Goal: Information Seeking & Learning: Learn about a topic

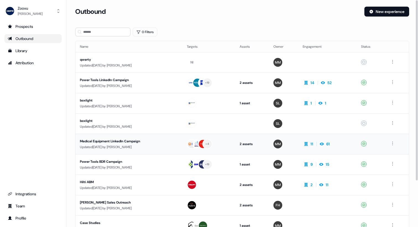
click at [109, 138] on td "Medical Equipment LinkedIn Campaign Updated [DATE] by [PERSON_NAME]" at bounding box center [128, 144] width 107 height 20
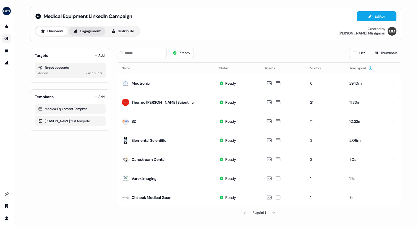
click at [96, 35] on button "Engagement" at bounding box center [87, 31] width 37 height 9
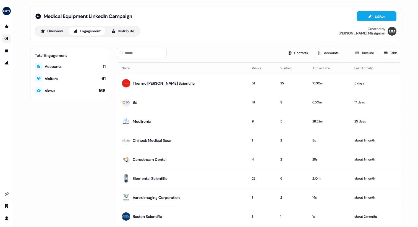
click at [131, 37] on div "Medical Equipment LinkedIn Campaign Editor Overview Engagement Distribute Creat…" at bounding box center [215, 24] width 371 height 35
click at [127, 25] on div "Medical Equipment LinkedIn Campaign Editor Overview Engagement Distribute Creat…" at bounding box center [215, 23] width 361 height 25
click at [124, 32] on button "Distribute" at bounding box center [122, 31] width 32 height 9
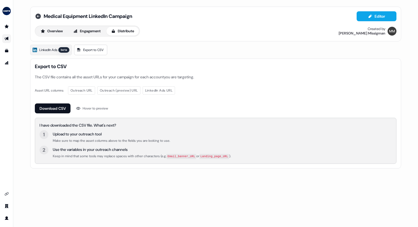
click at [40, 18] on icon at bounding box center [38, 16] width 7 height 7
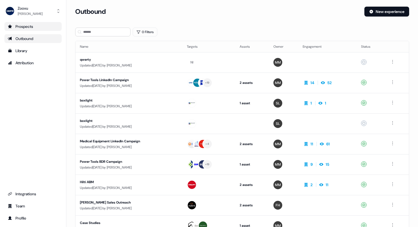
click at [33, 27] on div "Prospects" at bounding box center [33, 27] width 51 height 6
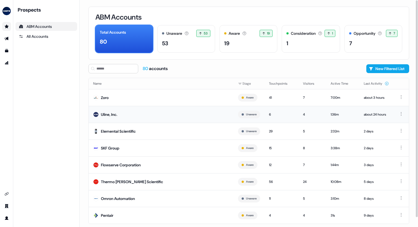
click at [143, 115] on td "Uline, Inc." at bounding box center [161, 114] width 145 height 17
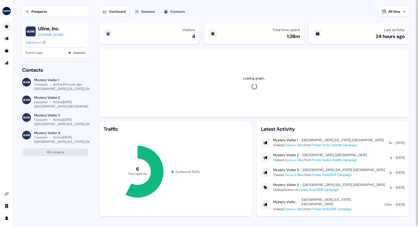
click at [175, 14] on button "Contacts" at bounding box center [174, 12] width 28 height 10
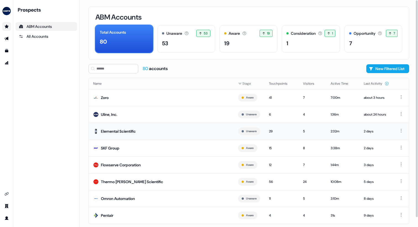
scroll to position [10, 0]
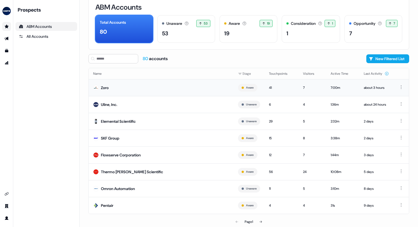
click at [146, 88] on td "Zoro" at bounding box center [161, 87] width 145 height 17
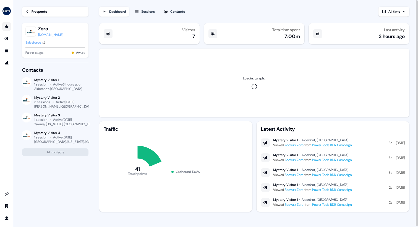
click at [181, 15] on button "Contacts" at bounding box center [174, 12] width 28 height 10
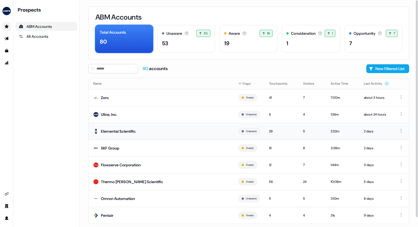
click at [134, 135] on td "Elemental Scientific" at bounding box center [161, 131] width 145 height 17
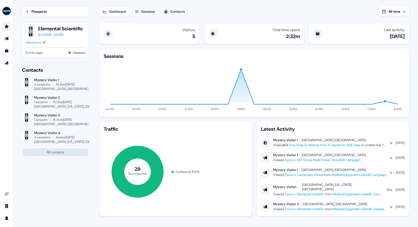
click at [181, 8] on button "Contacts" at bounding box center [174, 12] width 28 height 10
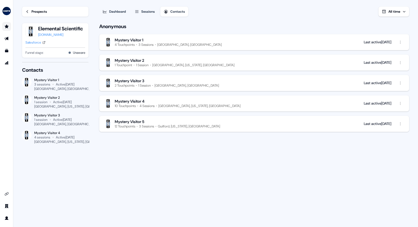
click at [7, 20] on div "side nav menu" at bounding box center [6, 113] width 13 height 227
click at [6, 12] on img "side nav menu" at bounding box center [6, 11] width 9 height 9
click at [137, 24] on div "Help documentation Feedback Logout Loading... Prospects Elemental Scientific [D…" at bounding box center [209, 113] width 418 height 227
click at [8, 24] on link "Prospects Prospects" at bounding box center [6, 26] width 9 height 9
